Goal: Information Seeking & Learning: Learn about a topic

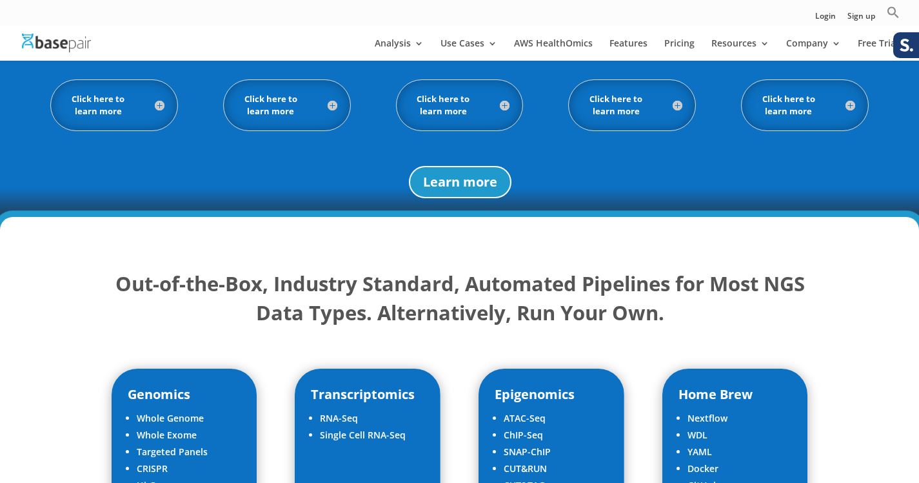
scroll to position [1404, 0]
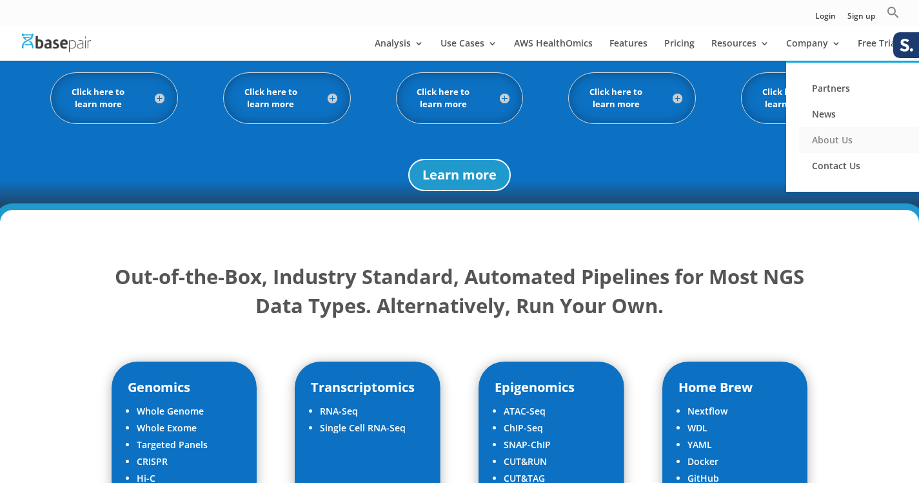
click at [826, 143] on link "About Us" at bounding box center [863, 140] width 129 height 26
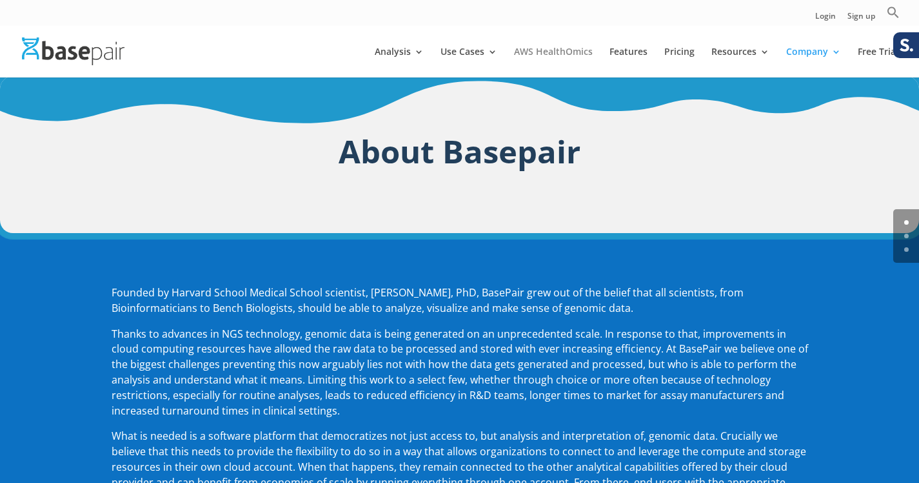
click at [535, 52] on link "AWS HealthOmics" at bounding box center [553, 62] width 79 height 30
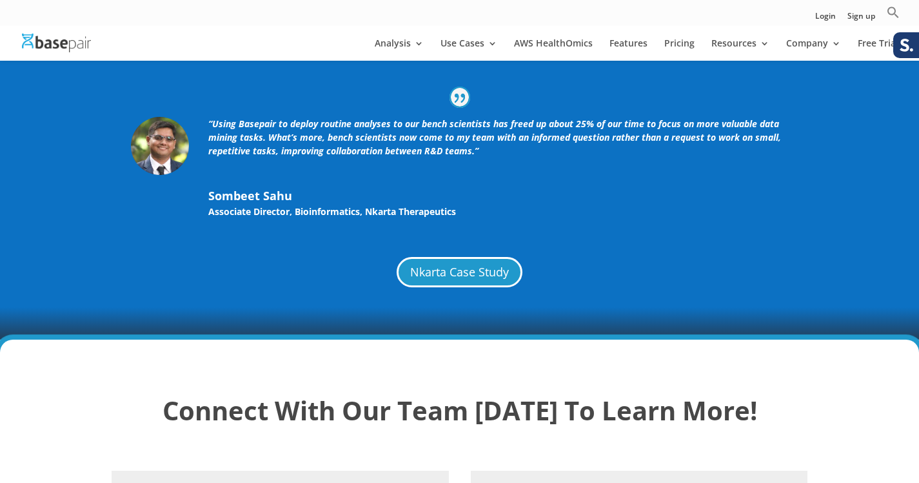
scroll to position [3104, 0]
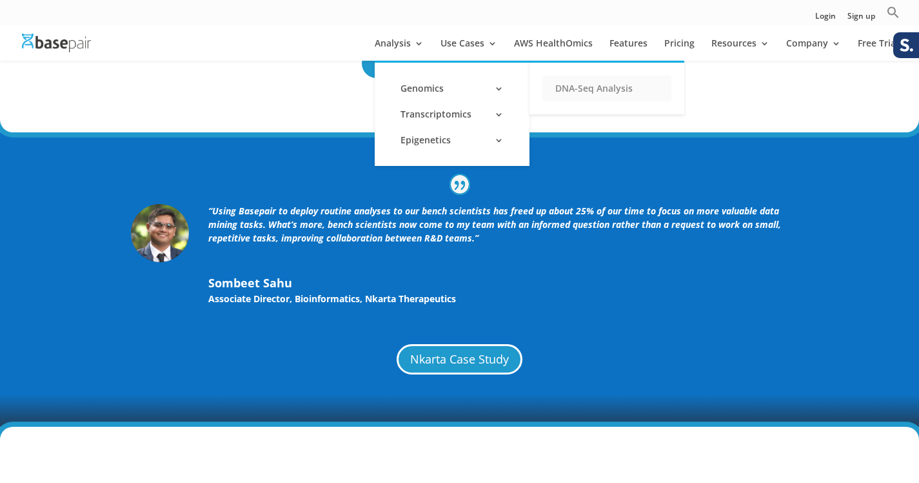
click at [562, 85] on link "DNA-Seq Analysis" at bounding box center [607, 88] width 129 height 26
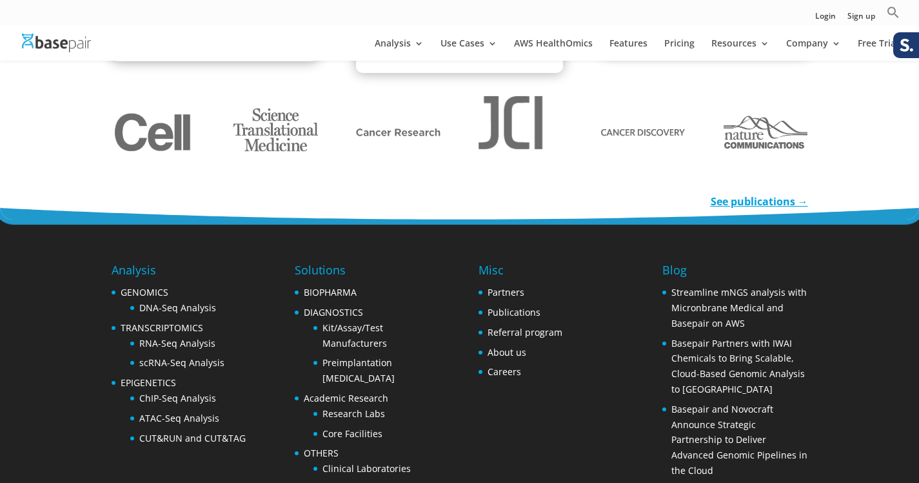
scroll to position [2062, 0]
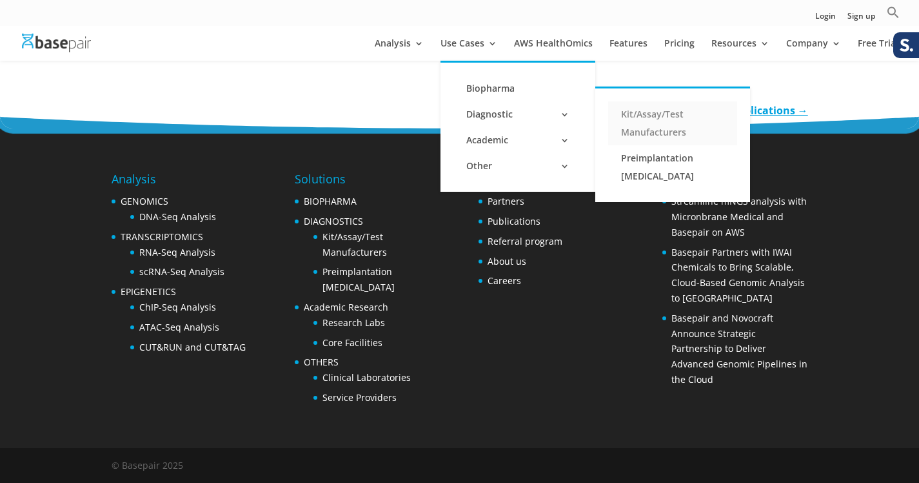
click at [650, 122] on link "Kit/Assay/Test Manufacturers" at bounding box center [672, 123] width 129 height 44
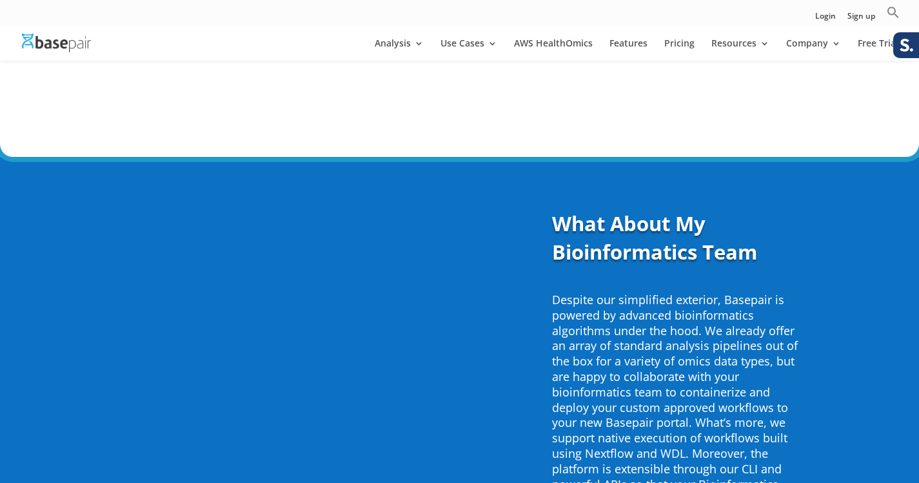
scroll to position [3636, 0]
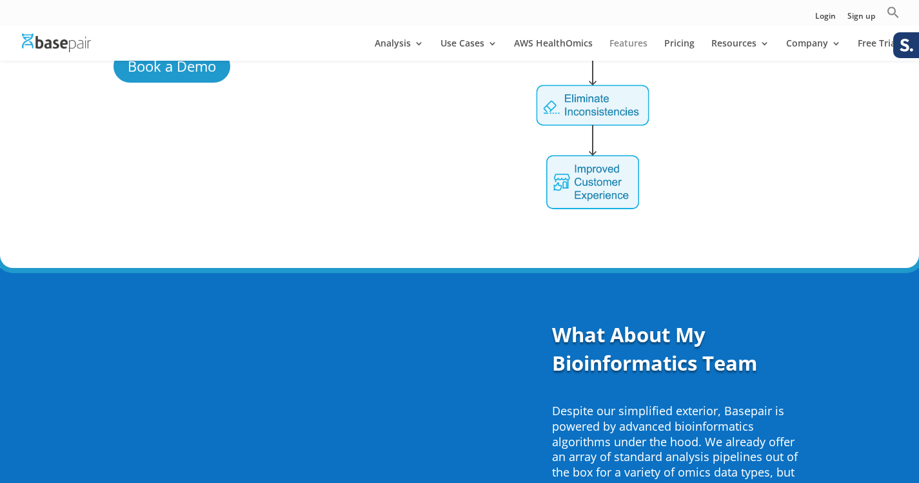
click at [643, 47] on link "Features" at bounding box center [629, 50] width 38 height 22
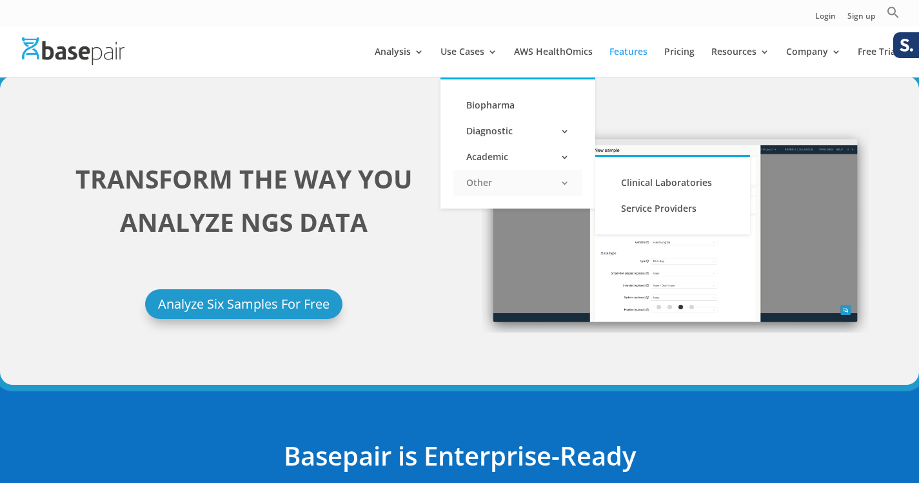
click at [495, 182] on link "Other" at bounding box center [518, 183] width 129 height 26
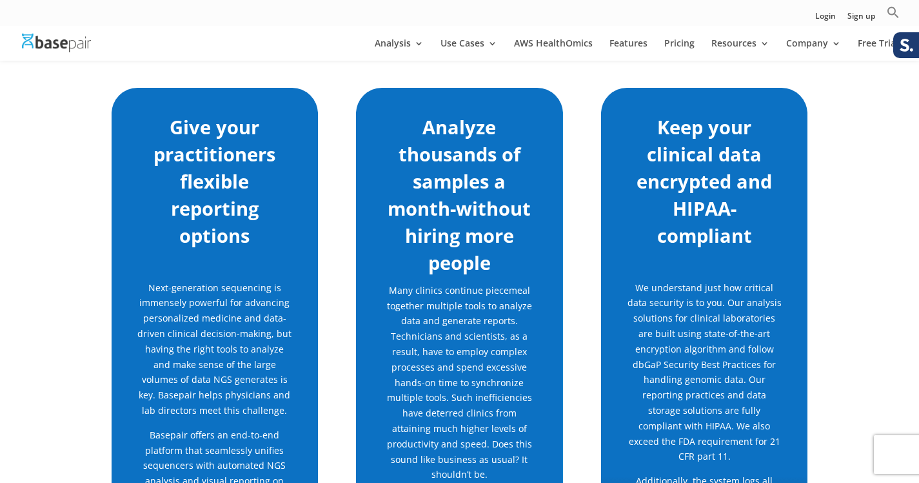
scroll to position [154, 0]
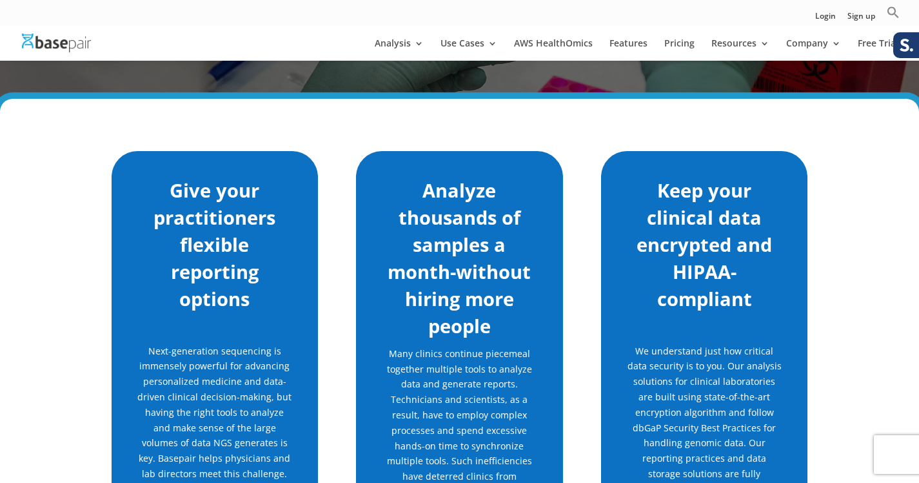
click at [59, 42] on img at bounding box center [56, 43] width 69 height 19
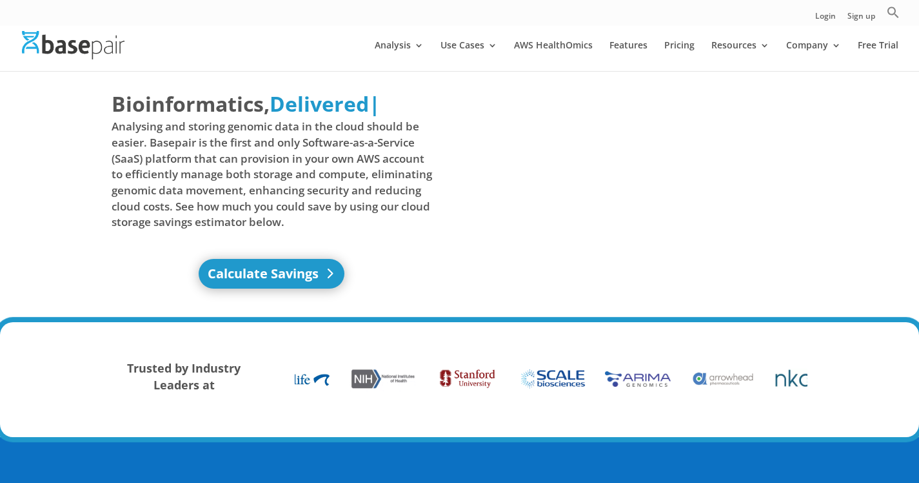
click at [268, 281] on link "Calculate Savings" at bounding box center [272, 274] width 146 height 30
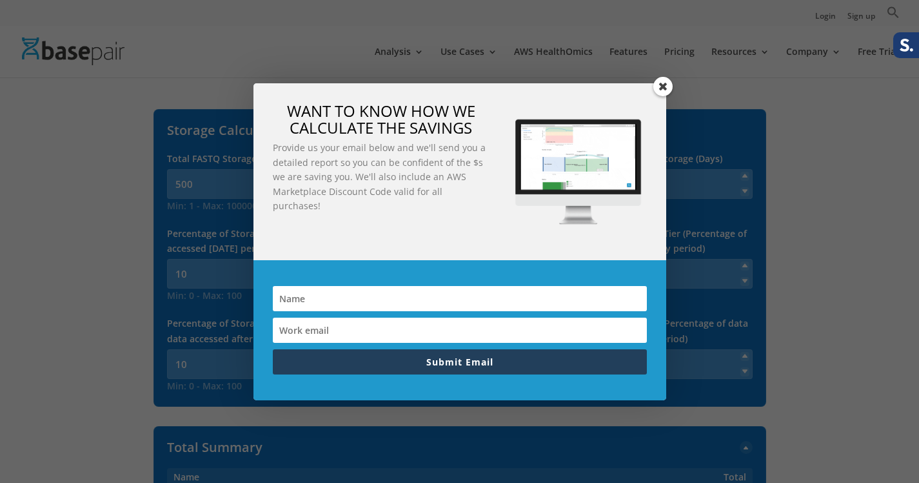
click at [659, 86] on span at bounding box center [662, 86] width 19 height 19
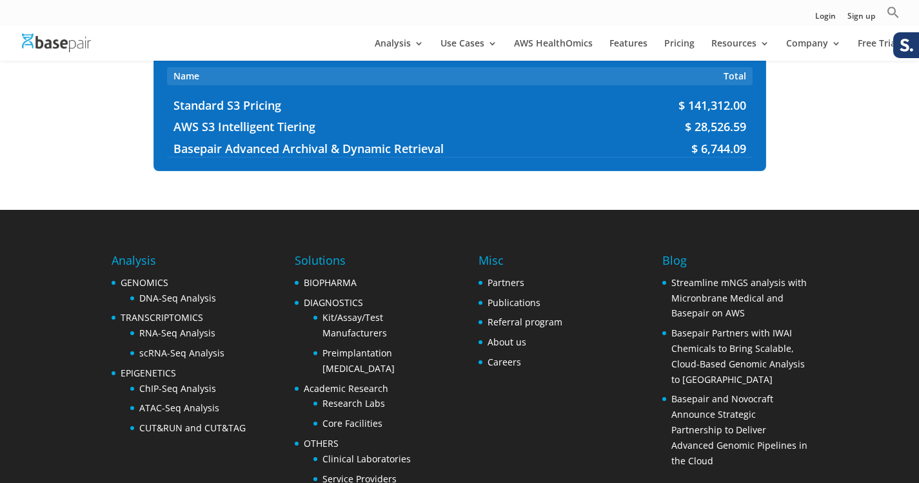
scroll to position [388, 0]
